Goal: Information Seeking & Learning: Learn about a topic

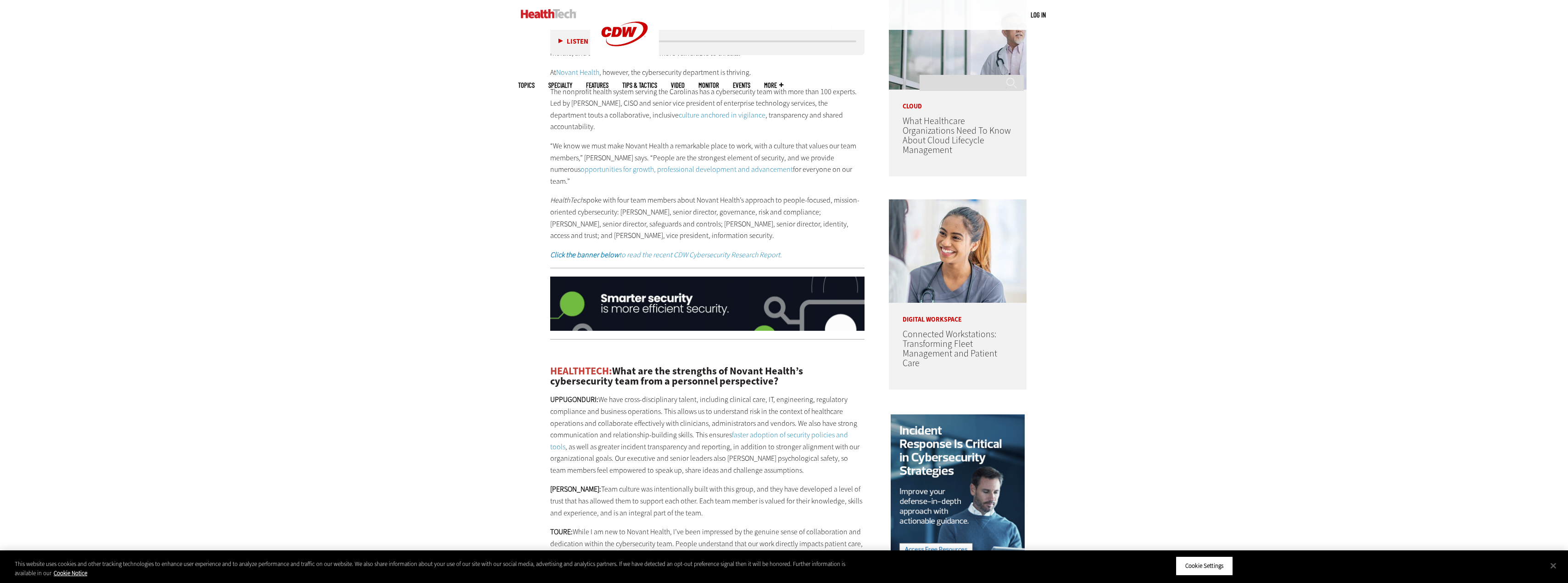
scroll to position [873, 0]
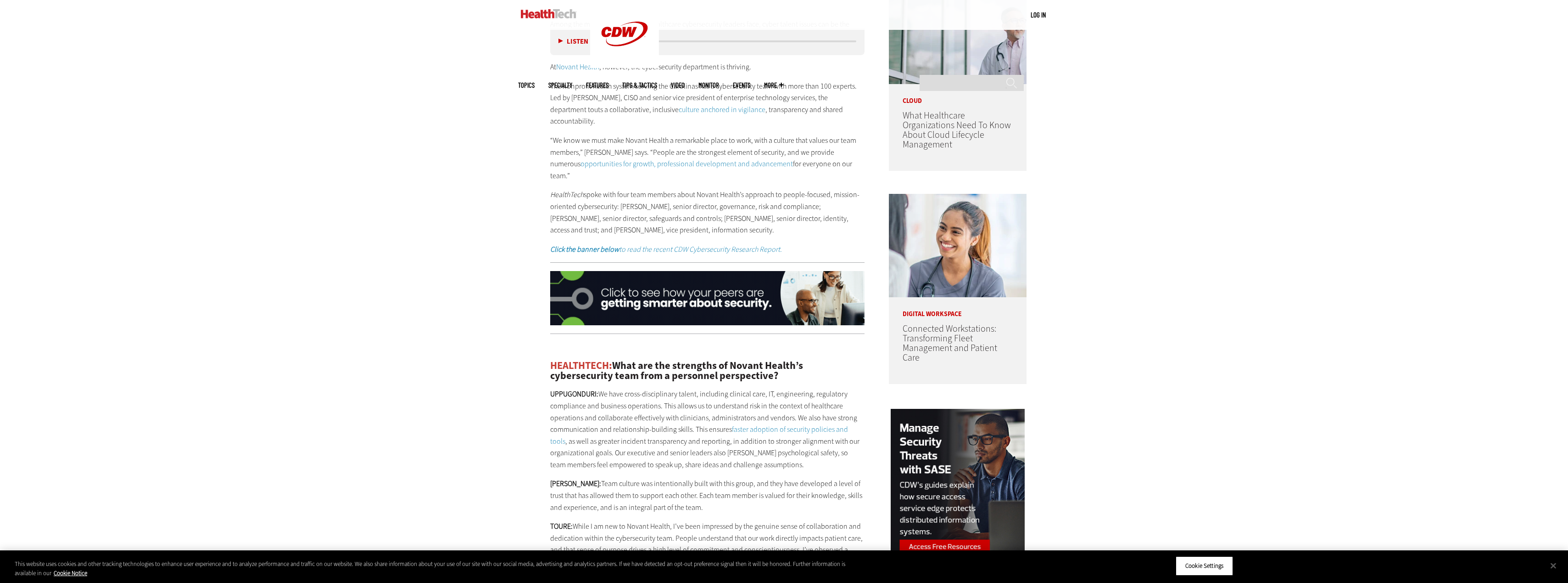
drag, startPoint x: 745, startPoint y: 207, endPoint x: 620, endPoint y: 185, distance: 126.9
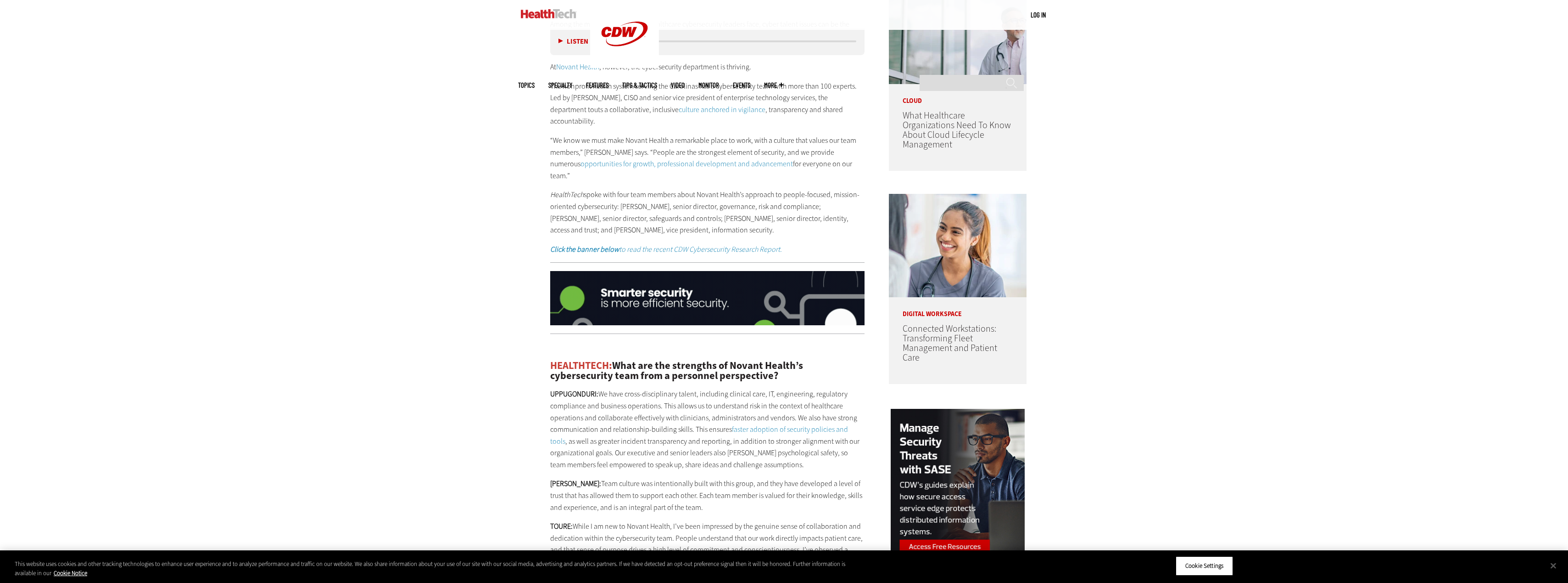
click at [620, 189] on p "HealthTech spoke with four team members about Novant Health’s approach to peopl…" at bounding box center [708, 212] width 315 height 47
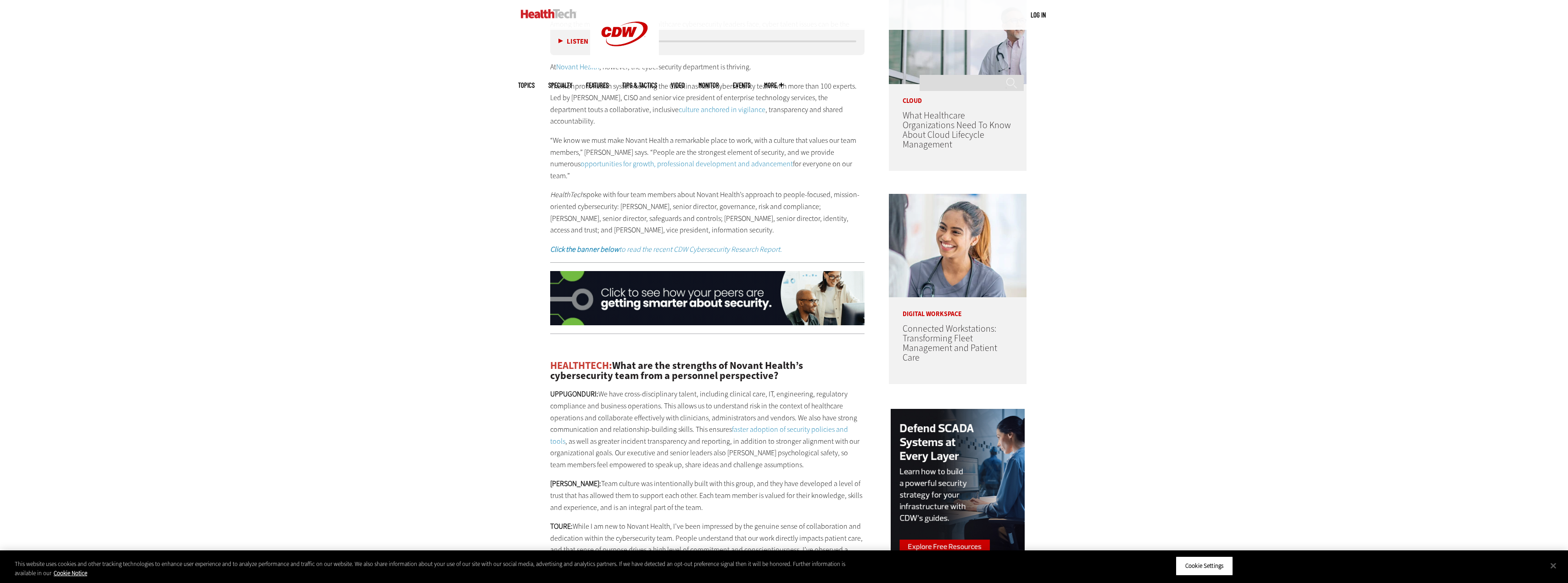
copy p "[PERSON_NAME], senior director, governance, risk and compliance; [PERSON_NAME],…"
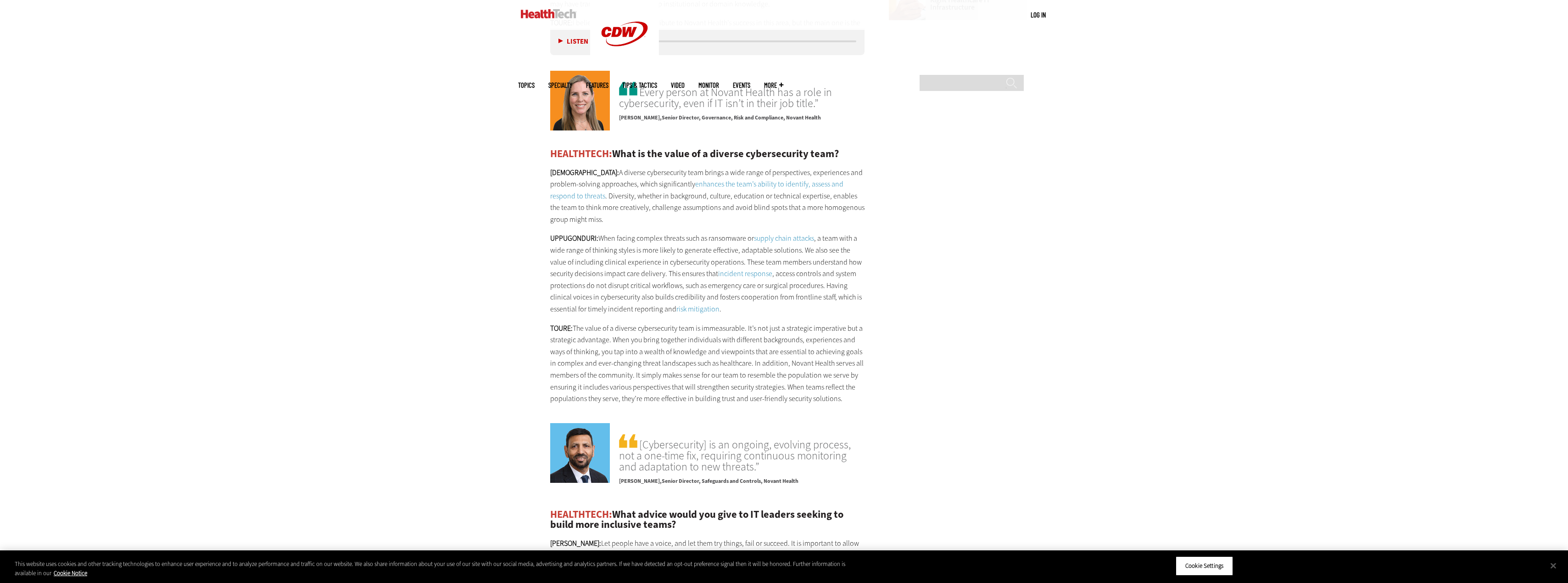
scroll to position [1791, 0]
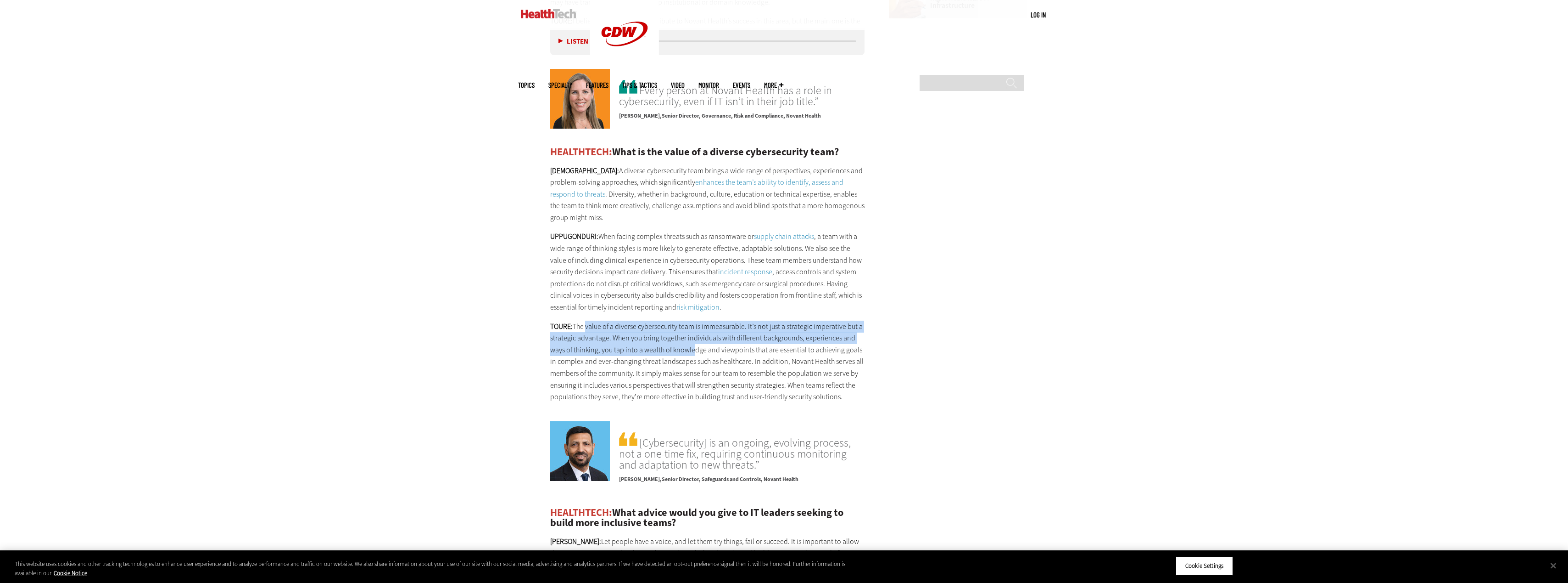
drag, startPoint x: 585, startPoint y: 277, endPoint x: 691, endPoint y: 305, distance: 109.6
click at [691, 320] on p "TOURE: The value of a diverse cybersecurity team is immeasurable. It’s not just…" at bounding box center [708, 361] width 315 height 82
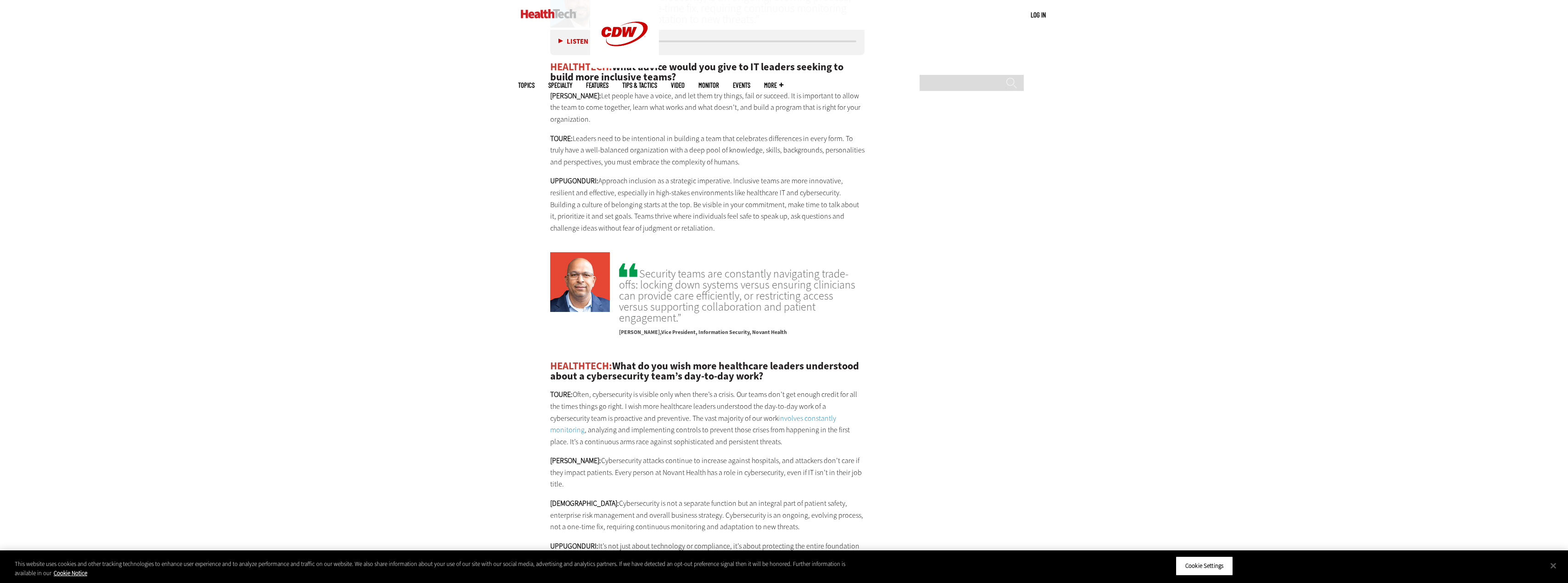
scroll to position [2251, 0]
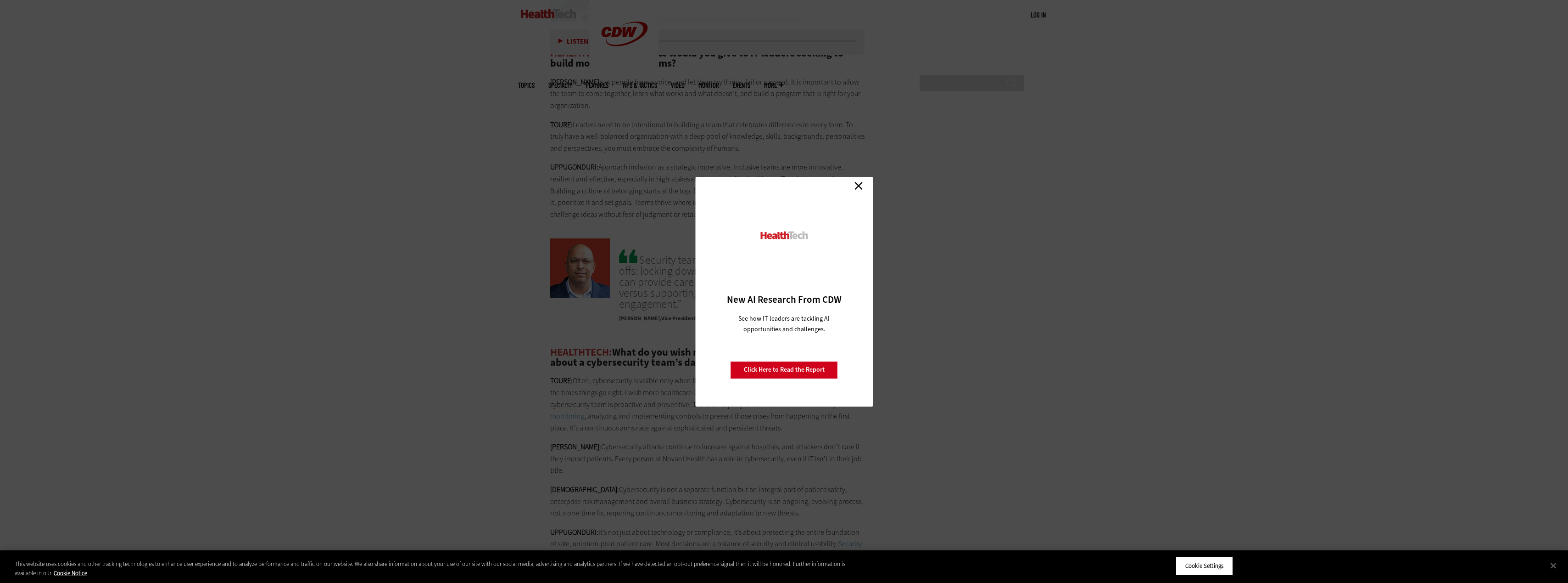
click at [861, 184] on link "Close" at bounding box center [858, 185] width 13 height 13
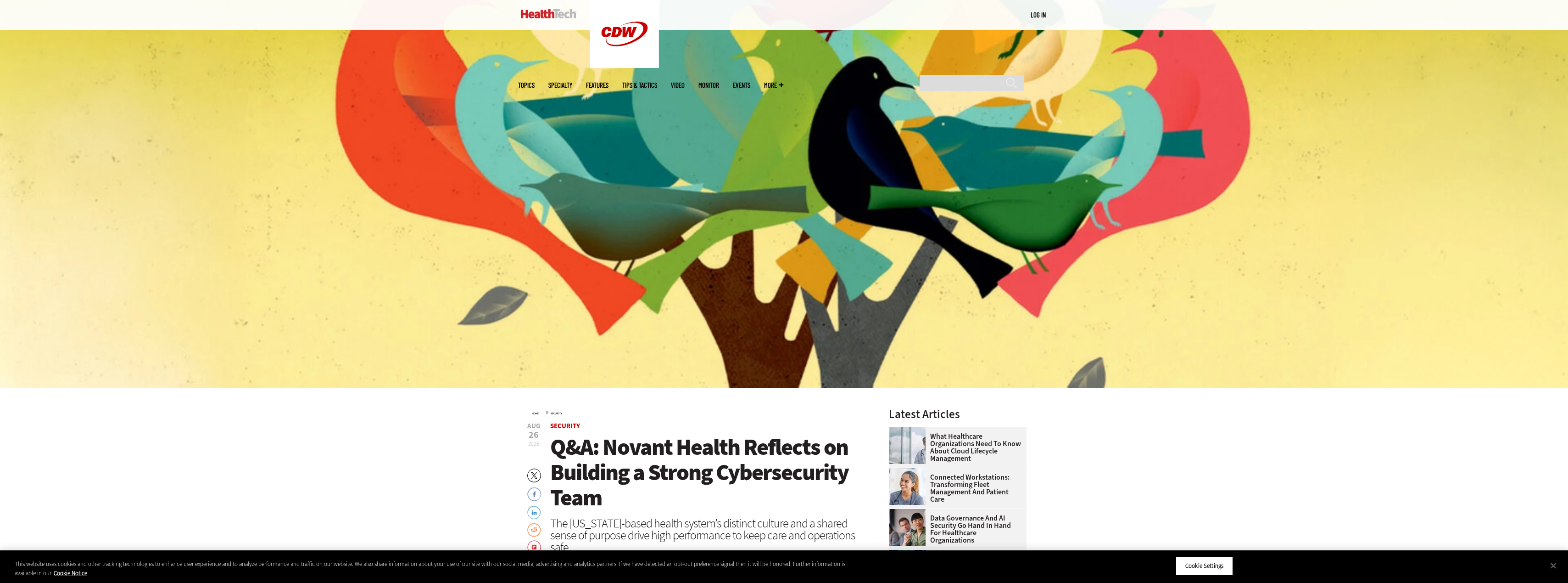
scroll to position [0, 0]
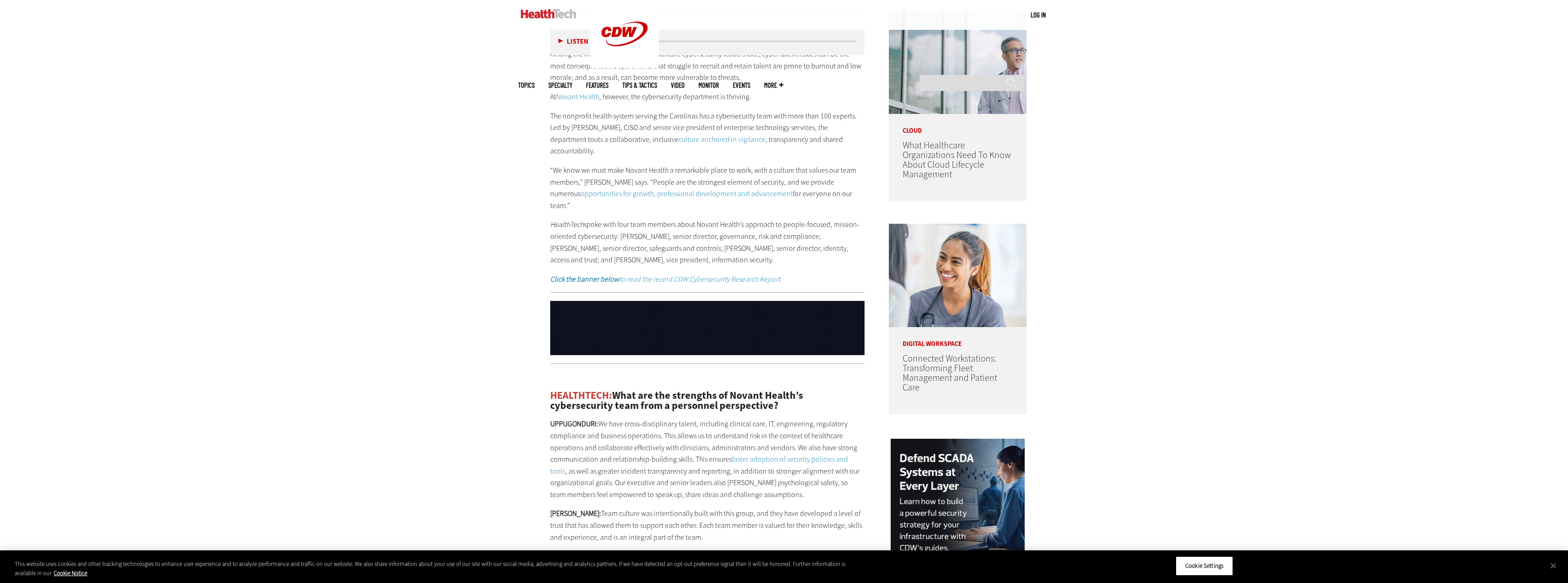
scroll to position [827, 0]
